Goal: Task Accomplishment & Management: Complete application form

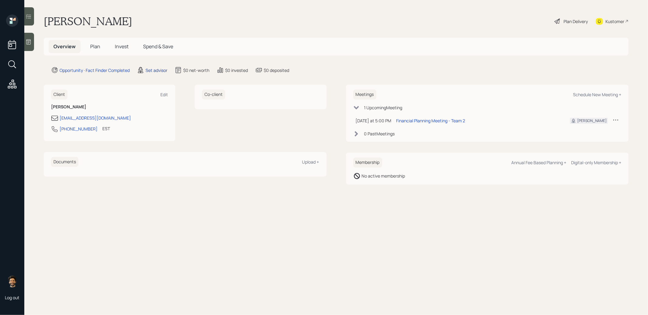
click at [152, 68] on div "Set advisor" at bounding box center [157, 70] width 22 height 6
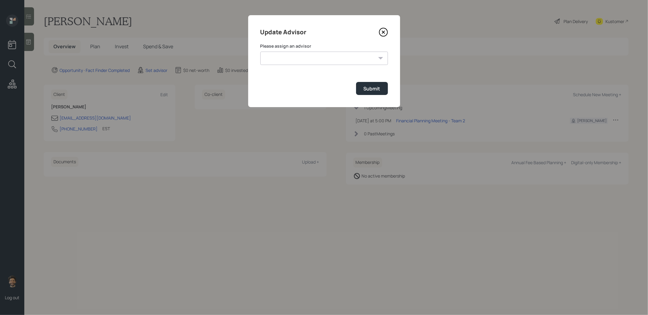
click at [276, 59] on select "Jonah Coleman Tyler End James DiStasi Treva Nostdahl Eric Schwartz Aleksandra S…" at bounding box center [324, 58] width 128 height 13
select select "f14b762f-c7c2-4b89-9227-8fa891345eea"
click at [260, 52] on select "Jonah Coleman Tyler End James DiStasi Treva Nostdahl Eric Schwartz Aleksandra S…" at bounding box center [324, 58] width 128 height 13
click at [364, 86] on div "Submit" at bounding box center [372, 88] width 17 height 7
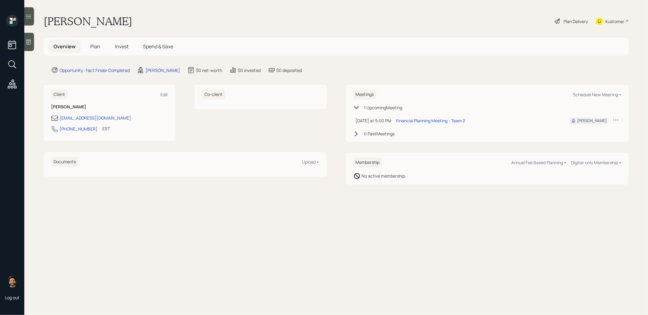
click at [95, 46] on span "Plan" at bounding box center [95, 46] width 10 height 7
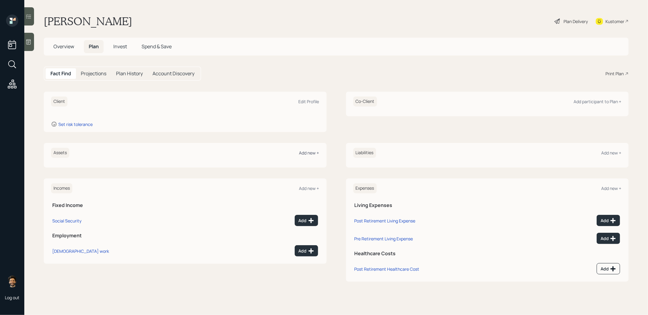
click at [302, 152] on div "Add new +" at bounding box center [309, 153] width 20 height 6
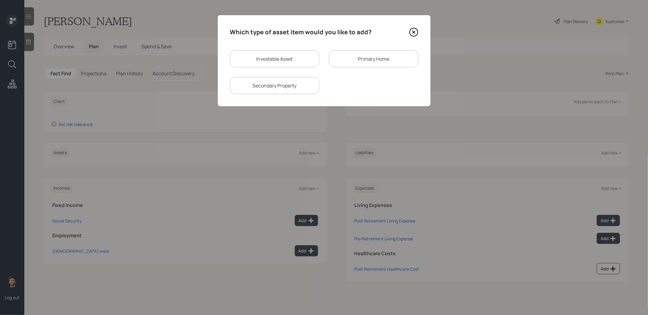
click at [277, 60] on div "Investable Asset" at bounding box center [274, 58] width 89 height 17
select select "taxable"
select select "balanced"
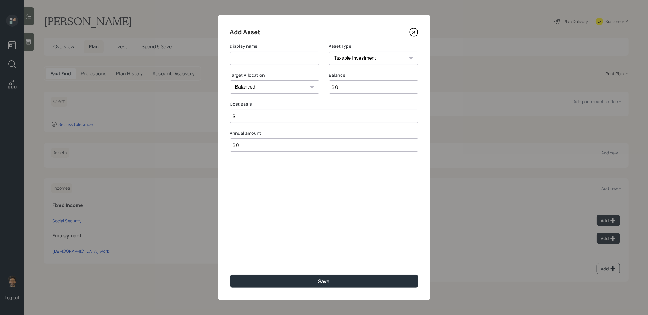
click at [276, 59] on input at bounding box center [274, 58] width 89 height 13
type input "IRA"
click at [353, 84] on input "$ 0" at bounding box center [373, 86] width 89 height 13
type input "$ 137,000"
click at [343, 59] on select "SEP IRA IRA Roth IRA 401(k) Roth 401(k) 403(b) Roth 403(b) 457(b) Roth 457(b) H…" at bounding box center [373, 58] width 89 height 13
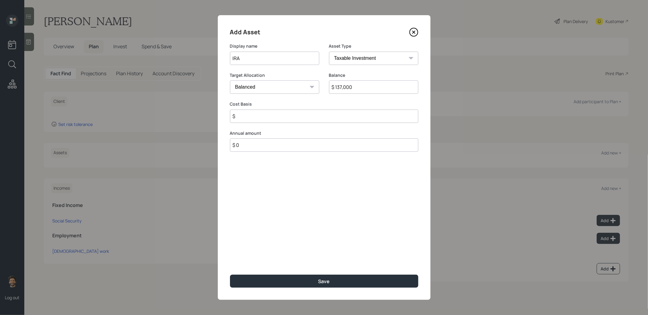
select select "ira"
click at [329, 52] on select "SEP IRA IRA Roth IRA 401(k) Roth 401(k) 403(b) Roth 403(b) 457(b) Roth 457(b) H…" at bounding box center [373, 58] width 89 height 13
click at [247, 119] on input "$" at bounding box center [324, 116] width 188 height 13
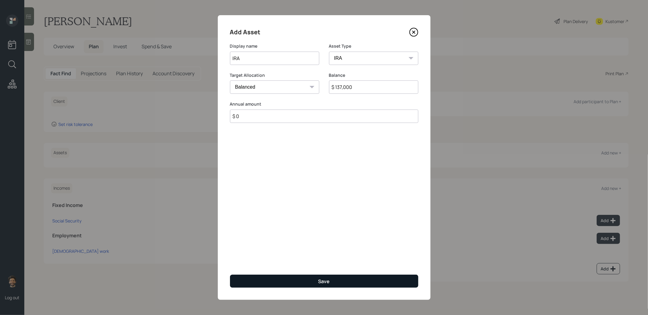
type input "$ 0"
click at [238, 282] on button "Save" at bounding box center [324, 281] width 188 height 13
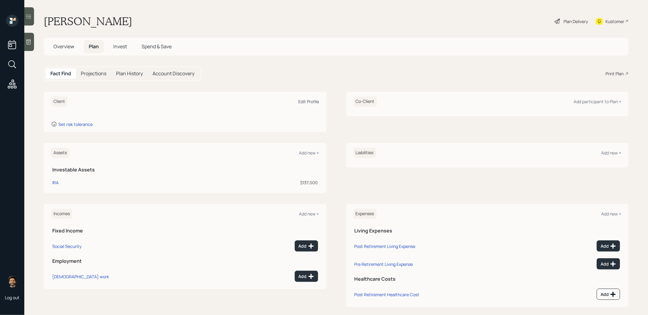
click at [301, 100] on div "Edit Profile" at bounding box center [309, 102] width 21 height 6
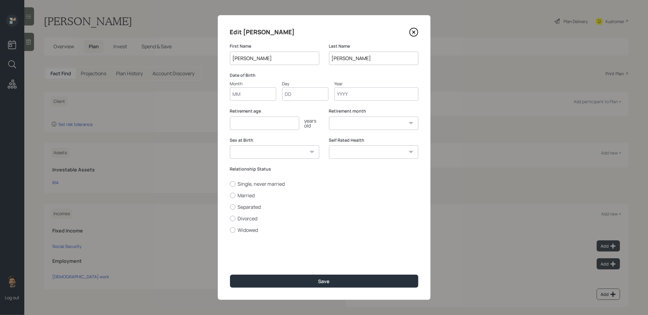
click at [241, 97] on input "Month" at bounding box center [253, 93] width 46 height 13
type input "11"
type input "06"
type input "1943"
select select "11"
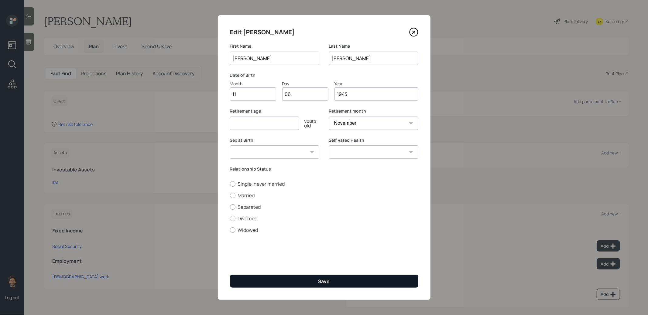
type input "1943"
click at [258, 282] on button "Save" at bounding box center [324, 281] width 188 height 13
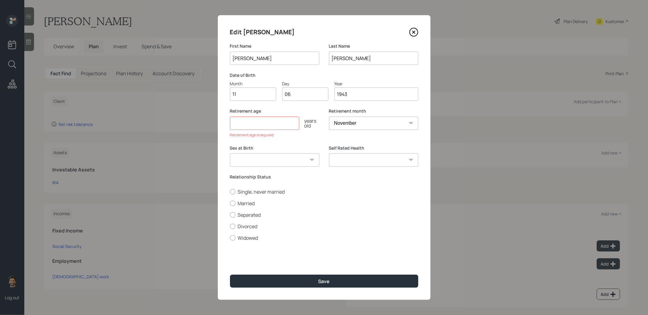
click at [244, 125] on input "number" at bounding box center [264, 123] width 69 height 13
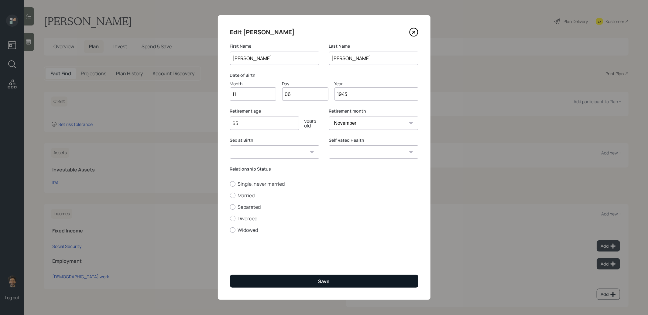
type input "65"
click at [282, 278] on button "Save" at bounding box center [324, 281] width 188 height 13
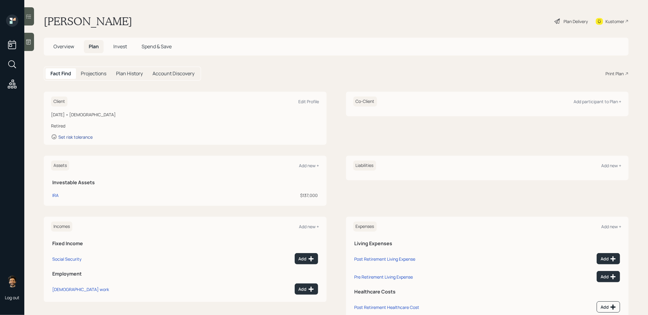
click at [78, 137] on div "Set risk tolerance" at bounding box center [75, 137] width 34 height 6
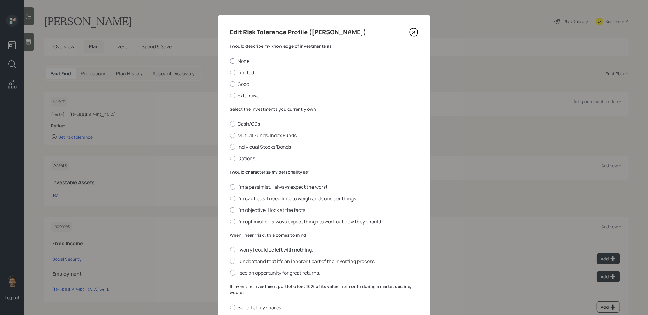
click at [232, 58] on div at bounding box center [232, 60] width 5 height 5
click at [230, 61] on input "None" at bounding box center [230, 61] width 0 height 0
radio input "true"
click at [243, 136] on label "Mutual Funds/Index Funds" at bounding box center [324, 135] width 188 height 7
click at [230, 136] on input "Mutual Funds/Index Funds" at bounding box center [230, 135] width 0 height 0
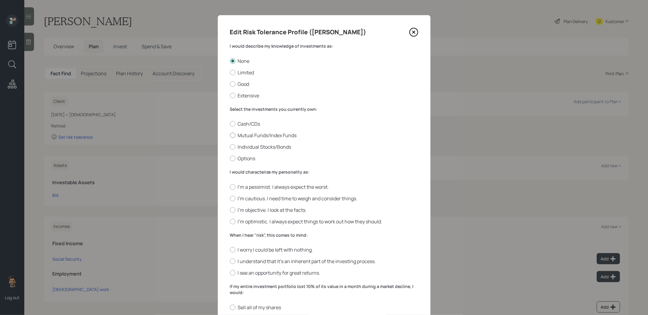
radio input "true"
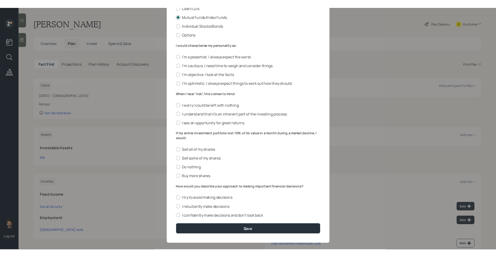
scroll to position [131, 0]
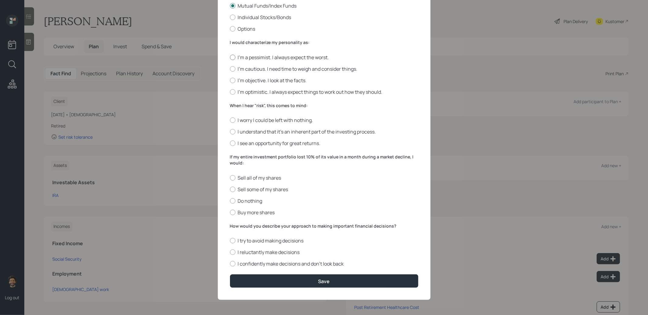
click at [233, 56] on div at bounding box center [232, 57] width 5 height 5
click at [230, 57] on input "I'm a pessimist. I always expect the worst." at bounding box center [230, 57] width 0 height 0
radio input "true"
click at [239, 103] on label "When I hear "risk", this comes to mind:" at bounding box center [324, 106] width 188 height 6
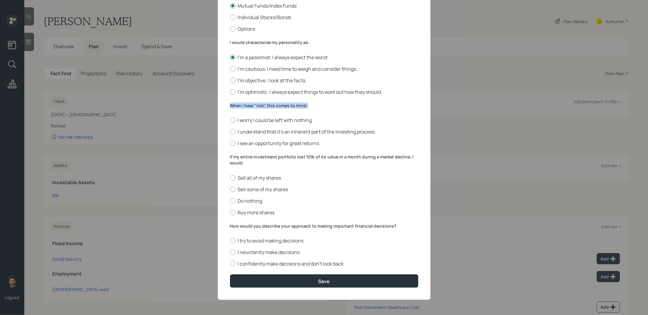
click at [239, 103] on label "When I hear "risk", this comes to mind:" at bounding box center [324, 106] width 188 height 6
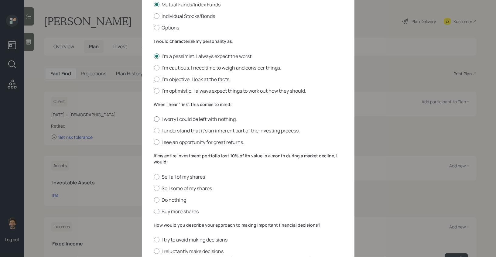
click at [157, 119] on div at bounding box center [156, 118] width 5 height 5
click at [154, 119] on input "I worry I could be left with nothing." at bounding box center [154, 119] width 0 height 0
radio input "true"
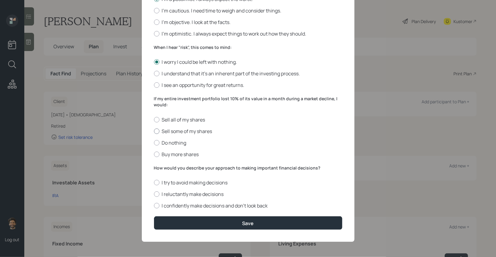
click at [160, 131] on label "Sell some of my shares" at bounding box center [248, 131] width 188 height 7
click at [154, 131] on input "Sell some of my shares" at bounding box center [154, 131] width 0 height 0
radio input "true"
click at [173, 166] on label "How would you describe your approach to making important financial decisions?" at bounding box center [248, 168] width 188 height 6
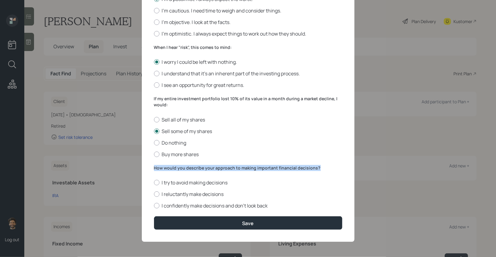
click at [173, 166] on label "How would you describe your approach to making important financial decisions?" at bounding box center [248, 168] width 188 height 6
click at [173, 195] on label "I reluctantly make decisions" at bounding box center [248, 194] width 188 height 7
click at [154, 194] on input "I reluctantly make decisions" at bounding box center [154, 194] width 0 height 0
radio input "true"
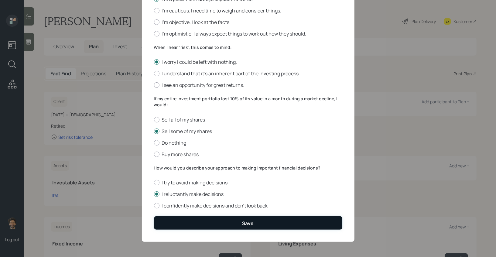
click at [173, 224] on button "Save" at bounding box center [248, 222] width 188 height 13
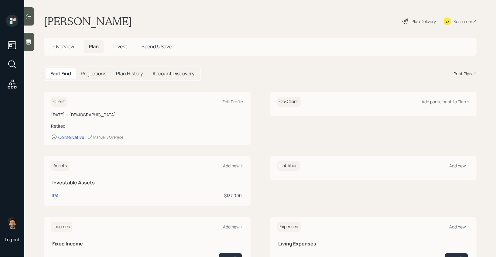
click at [122, 47] on span "Invest" at bounding box center [120, 46] width 14 height 7
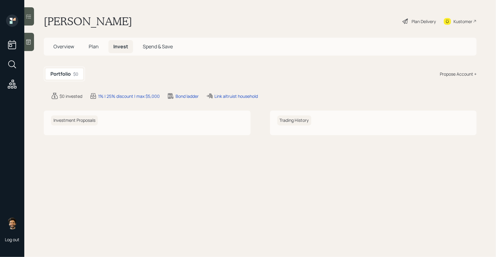
click at [456, 76] on div "Propose Account +" at bounding box center [458, 74] width 37 height 6
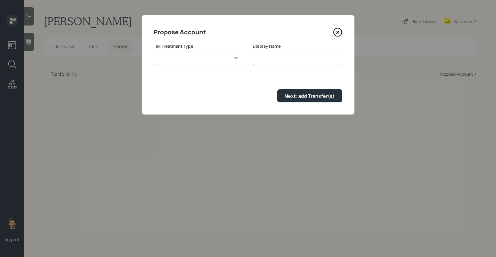
click at [188, 59] on select "Roth Taxable Traditional" at bounding box center [198, 58] width 89 height 13
select select "traditional"
click at [154, 52] on select "Roth Taxable Traditional" at bounding box center [198, 58] width 89 height 13
type input "Traditional"
click at [300, 97] on div "Next: add Transfer(s)" at bounding box center [310, 96] width 50 height 7
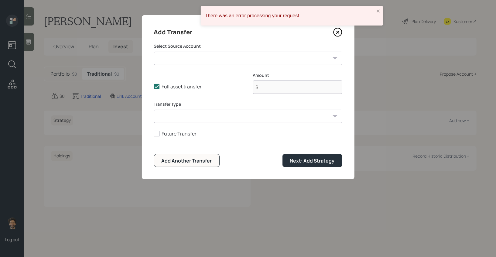
click at [160, 58] on select "IRA ($137,000 | IRA)" at bounding box center [248, 58] width 188 height 13
select select "a8e62a33-6434-44e3-b8a4-effdf31f39df"
click at [154, 52] on select "IRA ($137,000 | IRA)" at bounding box center [248, 58] width 188 height 13
type input "$ 137,000"
click at [166, 121] on select "ACAT Transfer Non ACAT Transfer Capitalize Rollover Rollover Deposit" at bounding box center [248, 116] width 188 height 13
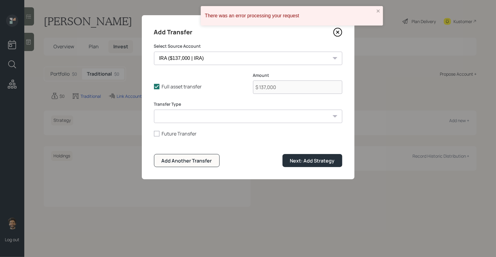
select select "acat_transfer"
click at [154, 110] on select "ACAT Transfer Non ACAT Transfer Capitalize Rollover Rollover Deposit" at bounding box center [248, 116] width 188 height 13
click at [328, 163] on div "Next: Add Strategy" at bounding box center [312, 160] width 45 height 7
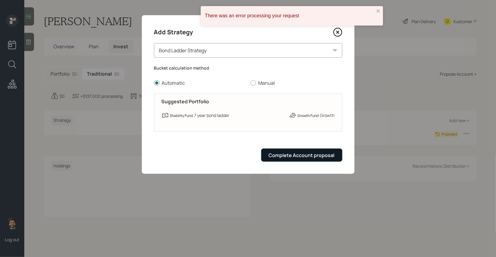
click at [303, 155] on div "Complete Account proposal" at bounding box center [302, 155] width 66 height 7
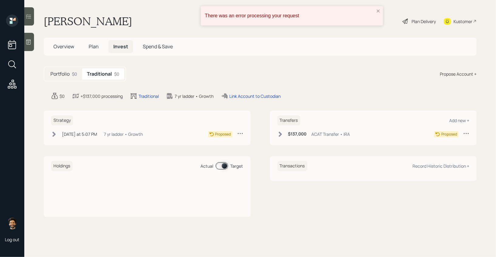
click at [375, 11] on div "There was an error processing your request" at bounding box center [292, 15] width 182 height 19
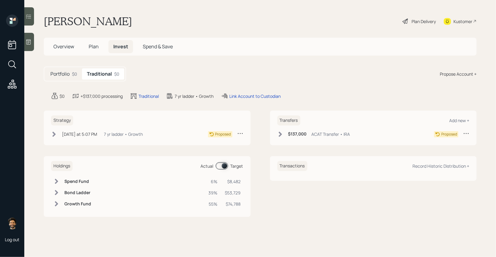
click at [424, 22] on div "Plan Delivery" at bounding box center [424, 21] width 24 height 6
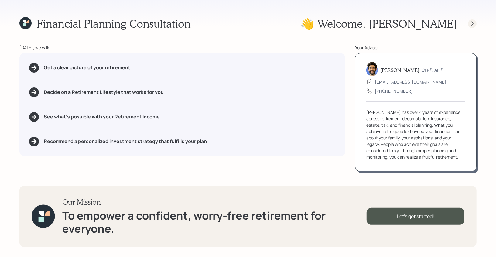
click at [469, 22] on div at bounding box center [472, 23] width 9 height 9
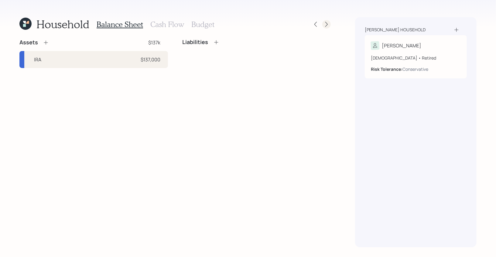
click at [325, 22] on icon at bounding box center [327, 24] width 6 height 6
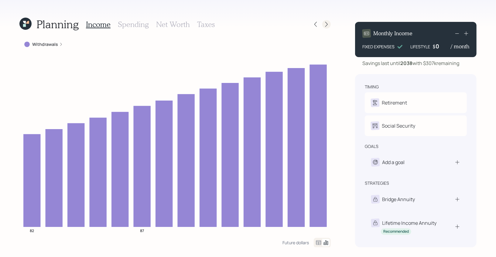
click at [325, 22] on icon at bounding box center [327, 24] width 6 height 6
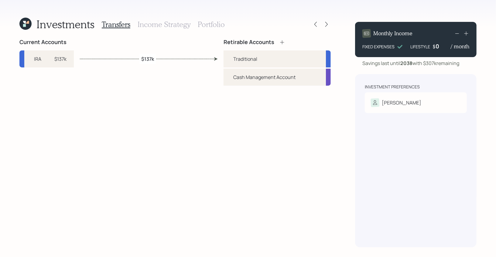
click at [162, 22] on h3 "Income Strategy" at bounding box center [164, 24] width 53 height 9
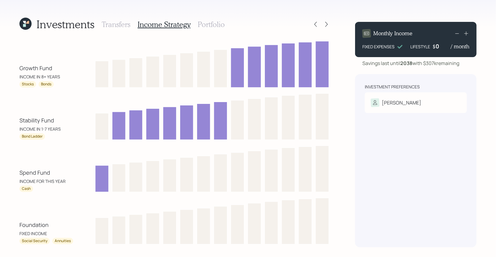
click at [211, 22] on h3 "Portfolio" at bounding box center [211, 24] width 27 height 9
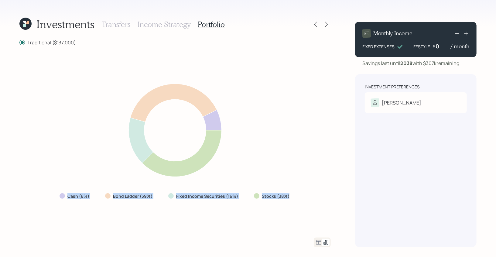
drag, startPoint x: 289, startPoint y: 197, endPoint x: 58, endPoint y: 197, distance: 231.2
click at [58, 197] on div "Cash (6%) Bond Ladder (39%) Fixed Income Securities (16%) Stocks (38%)" at bounding box center [175, 196] width 241 height 11
click at [223, 195] on label "Fixed Income Securities (16%)" at bounding box center [207, 196] width 62 height 6
drag, startPoint x: 289, startPoint y: 195, endPoint x: 63, endPoint y: 195, distance: 226.3
click at [63, 195] on div "Cash (6%) Bond Ladder (39%) Fixed Income Securities (16%) Stocks (38%)" at bounding box center [175, 196] width 241 height 11
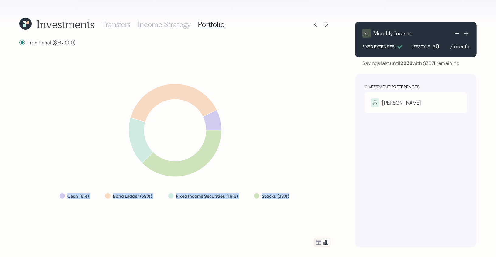
click at [167, 211] on div "Cash (6%) Bond Ladder (39%) Fixed Income Securities (16%) Stocks (38%)" at bounding box center [174, 141] width 311 height 177
drag, startPoint x: 287, startPoint y: 196, endPoint x: 67, endPoint y: 194, distance: 220.5
click at [67, 194] on div "Cash (6%) Bond Ladder (39%) Fixed Income Securities (16%) Stocks (38%)" at bounding box center [175, 196] width 241 height 11
click at [325, 23] on icon at bounding box center [327, 24] width 6 height 6
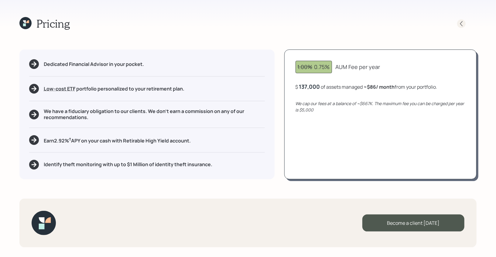
click at [463, 23] on icon at bounding box center [461, 24] width 6 height 6
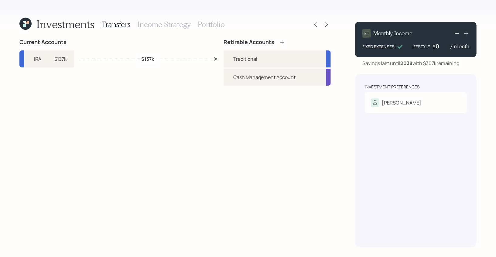
click at [177, 21] on h3 "Income Strategy" at bounding box center [164, 24] width 53 height 9
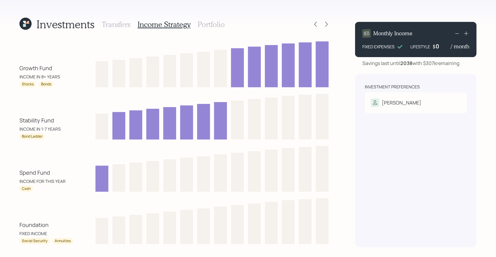
click at [204, 23] on h3 "Portfolio" at bounding box center [211, 24] width 27 height 9
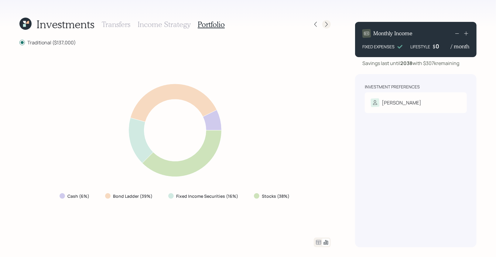
click at [330, 23] on div at bounding box center [326, 24] width 9 height 9
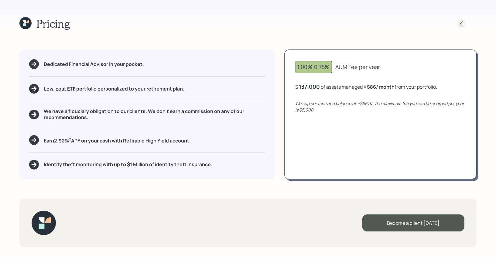
click at [458, 21] on div at bounding box center [461, 23] width 9 height 9
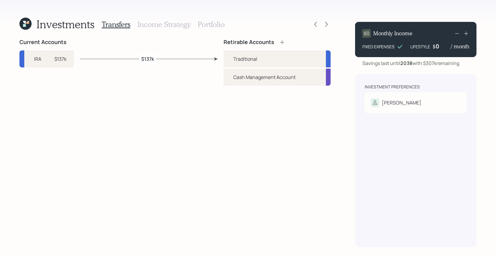
click at [174, 22] on h3 "Income Strategy" at bounding box center [164, 24] width 53 height 9
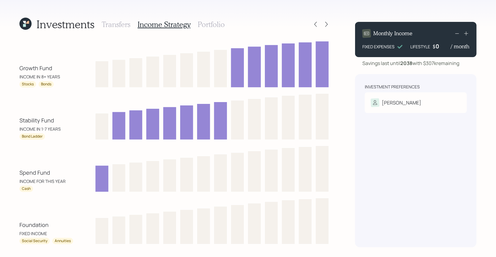
click at [214, 28] on h3 "Portfolio" at bounding box center [211, 24] width 27 height 9
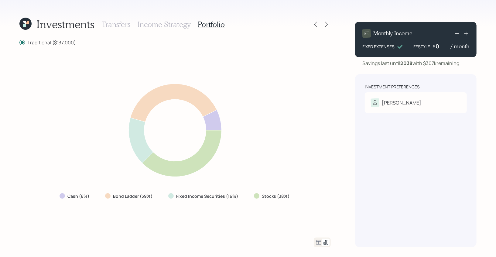
click at [318, 242] on icon at bounding box center [318, 242] width 7 height 7
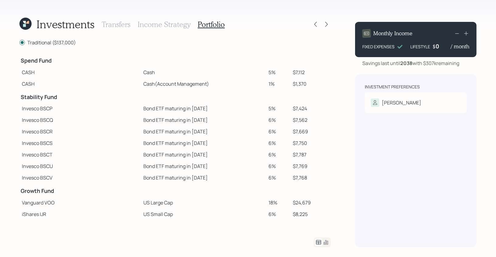
scroll to position [128, 0]
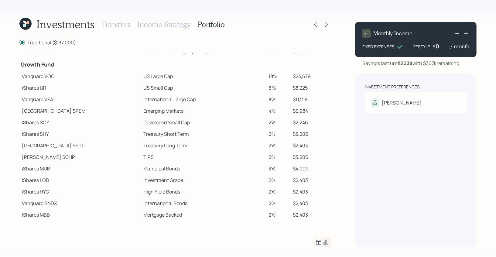
click at [23, 20] on icon at bounding box center [25, 24] width 12 height 12
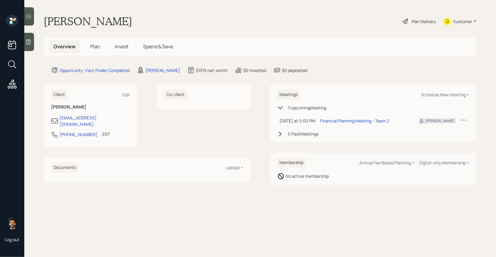
click at [98, 46] on span "Plan" at bounding box center [95, 46] width 10 height 7
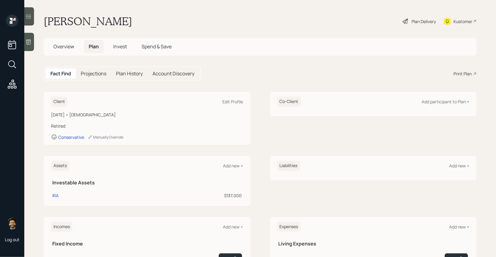
click at [63, 45] on span "Overview" at bounding box center [63, 46] width 21 height 7
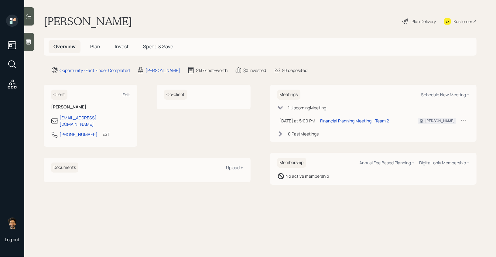
click at [95, 43] on span "Plan" at bounding box center [95, 46] width 10 height 7
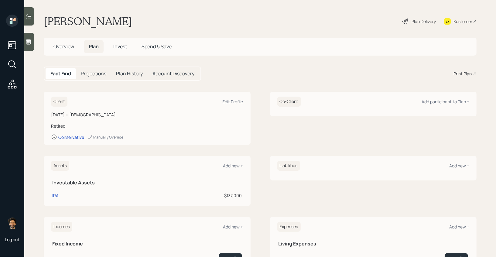
click at [70, 46] on span "Overview" at bounding box center [63, 46] width 21 height 7
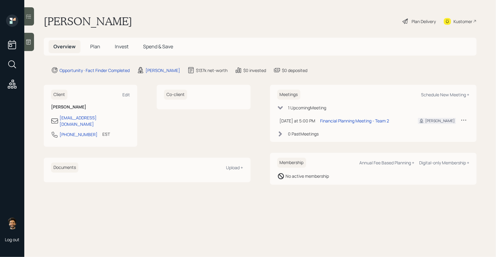
click at [92, 49] on span "Plan" at bounding box center [95, 46] width 10 height 7
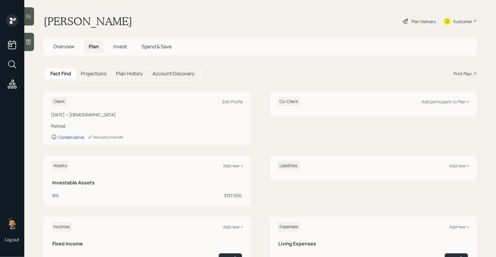
click at [66, 42] on h5 "Overview" at bounding box center [64, 46] width 30 height 13
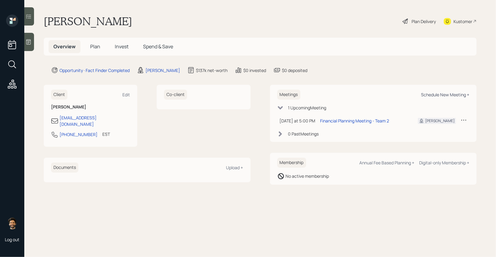
click at [438, 95] on div "Schedule New Meeting +" at bounding box center [445, 95] width 48 height 6
select select "f14b762f-c7c2-4b89-9227-8fa891345eea"
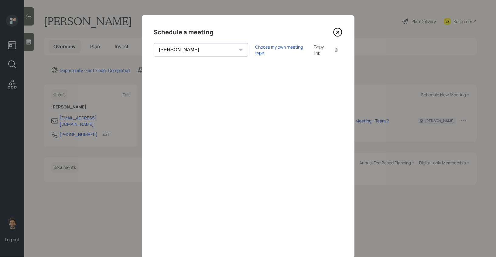
click at [336, 32] on icon at bounding box center [337, 32] width 9 height 9
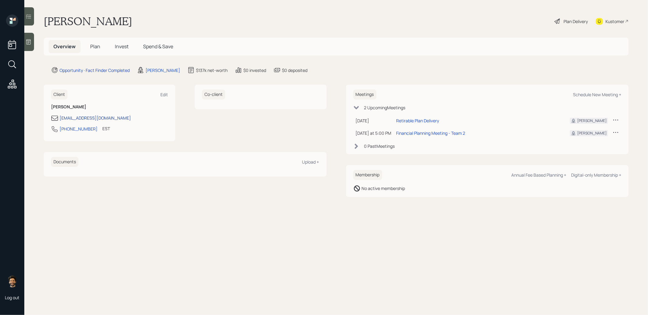
click at [94, 118] on div "[EMAIL_ADDRESS][DOMAIN_NAME]" at bounding box center [95, 118] width 71 height 6
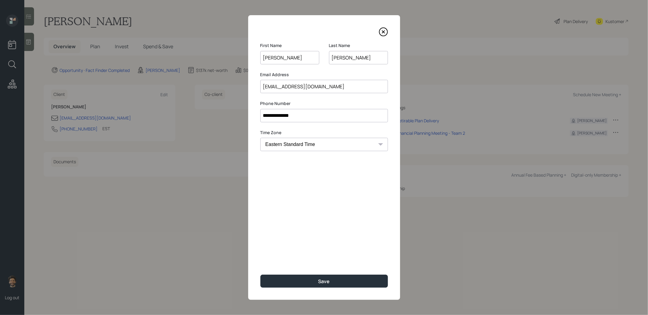
click at [284, 87] on input "jmcduffiepddger@hotmail.com" at bounding box center [324, 86] width 128 height 13
drag, startPoint x: 290, startPoint y: 88, endPoint x: 305, endPoint y: 88, distance: 15.2
click at [305, 88] on input "jmcduffie43 pddger@hotmail.com" at bounding box center [324, 86] width 128 height 13
drag, startPoint x: 306, startPoint y: 87, endPoint x: 291, endPoint y: 88, distance: 15.5
click at [291, 88] on input "jmcduffie43 pddger@hotmail.com" at bounding box center [324, 86] width 128 height 13
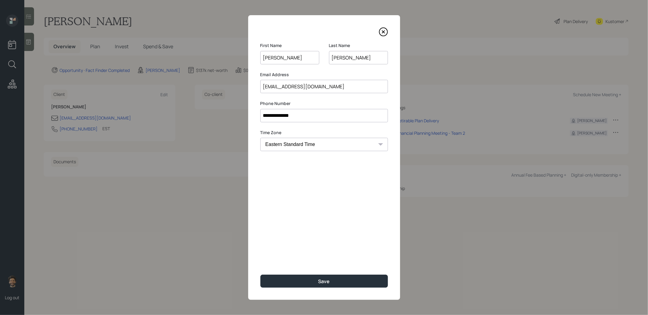
click at [264, 87] on input "jmcduffie43@hotmail.com" at bounding box center [324, 86] width 128 height 13
drag, startPoint x: 306, startPoint y: 87, endPoint x: 322, endPoint y: 87, distance: 15.8
click at [322, 87] on input "jimmymcduffie43@hotmail.com" at bounding box center [324, 86] width 128 height 13
type input "jimmymcduffie43@gmail.com"
click at [314, 273] on div "**********" at bounding box center [324, 157] width 152 height 285
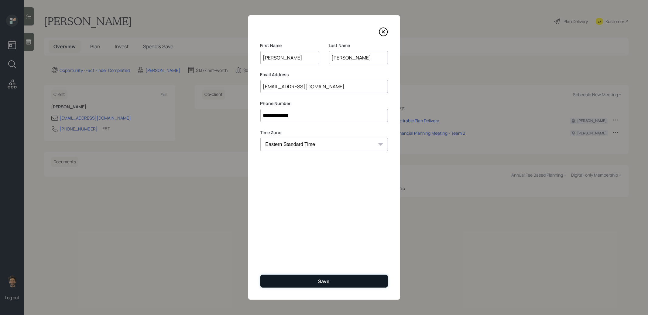
click at [314, 278] on button "Save" at bounding box center [324, 281] width 128 height 13
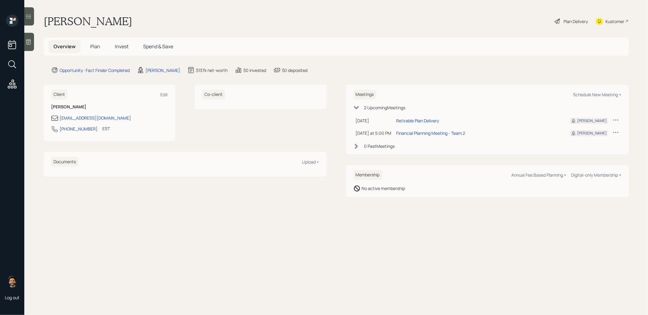
click at [89, 46] on h5 "Plan" at bounding box center [95, 46] width 20 height 13
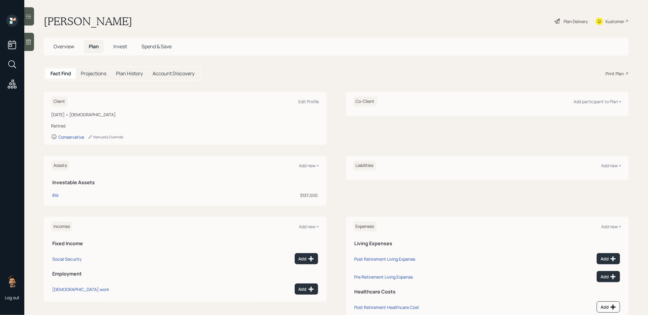
click at [621, 71] on div "Print Plan" at bounding box center [614, 73] width 18 height 6
